Goal: Information Seeking & Learning: Compare options

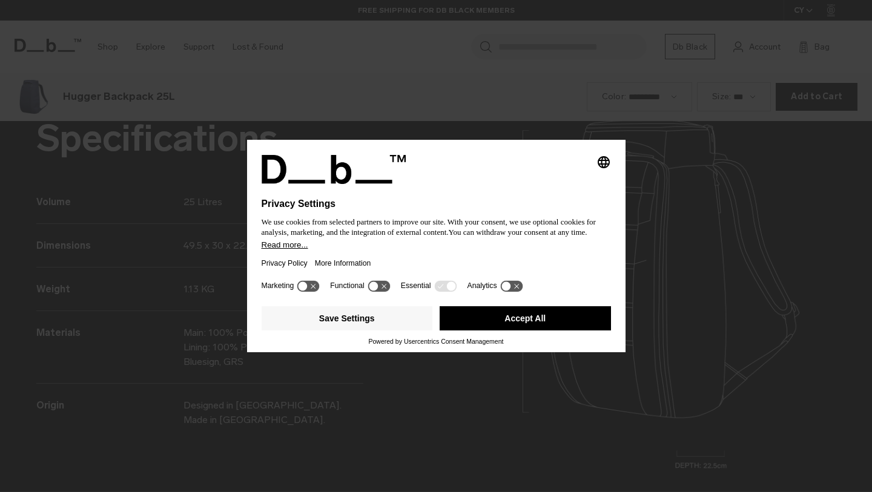
scroll to position [1477, 0]
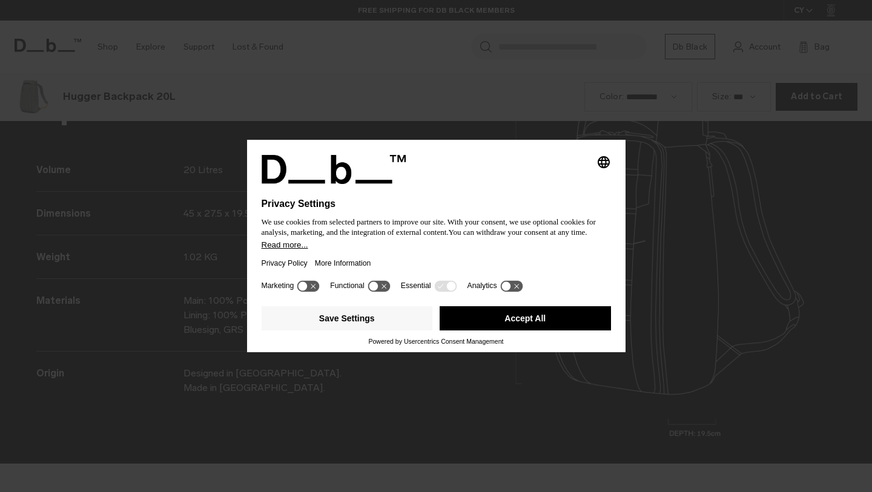
scroll to position [1477, 0]
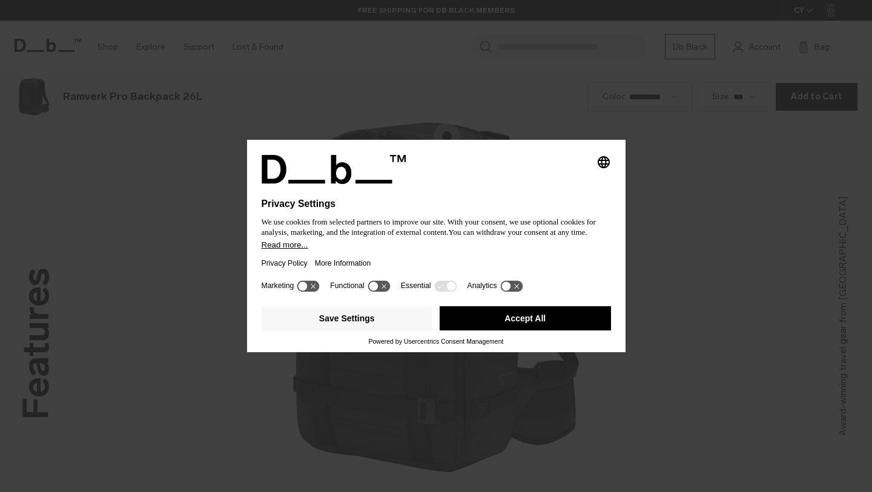
scroll to position [1477, 0]
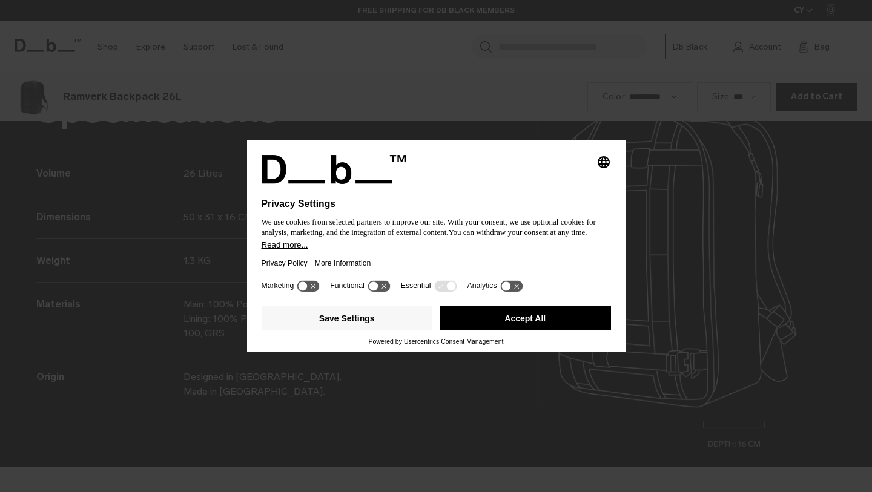
scroll to position [1477, 0]
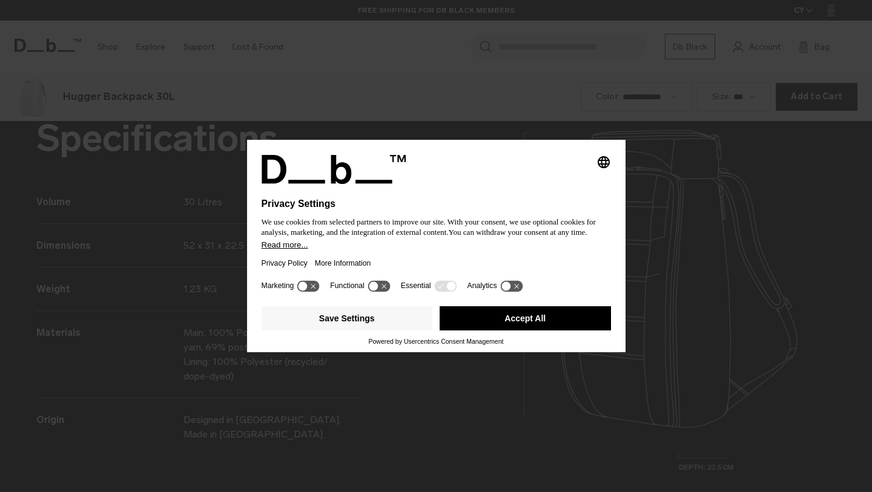
scroll to position [1477, 0]
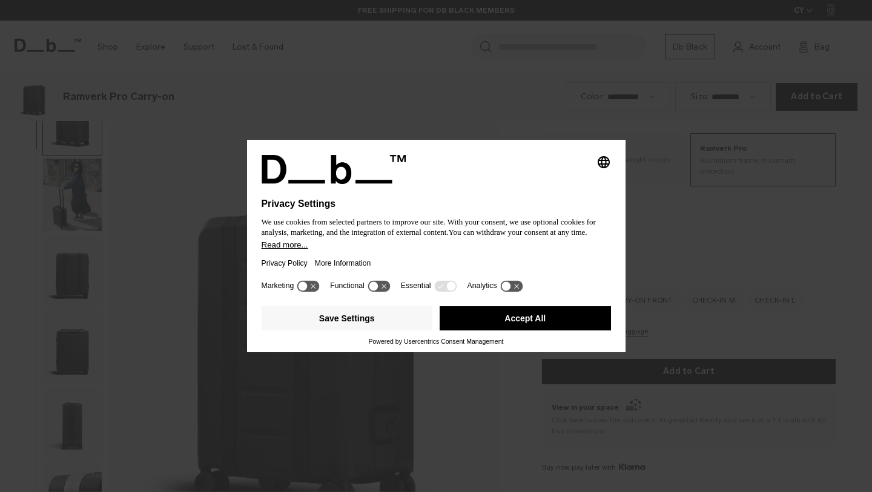
scroll to position [492, 0]
